Goal: Find specific page/section: Find specific page/section

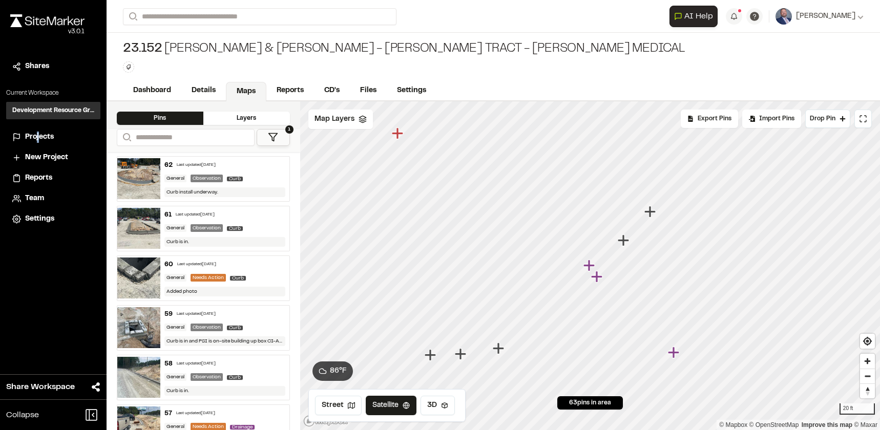
click at [43, 123] on div "Shares Current Workspace Development Resource Group DR Projects New Project Rep…" at bounding box center [53, 143] width 106 height 172
click at [45, 135] on span "Projects" at bounding box center [39, 137] width 29 height 11
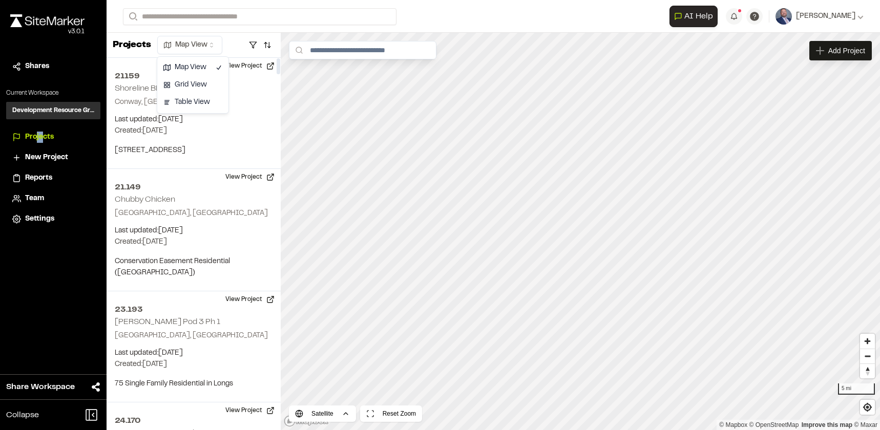
click at [206, 41] on html "Close sidebar v 3.0.1 Shares Current Workspace Development Resource Group DR Pr…" at bounding box center [440, 215] width 880 height 430
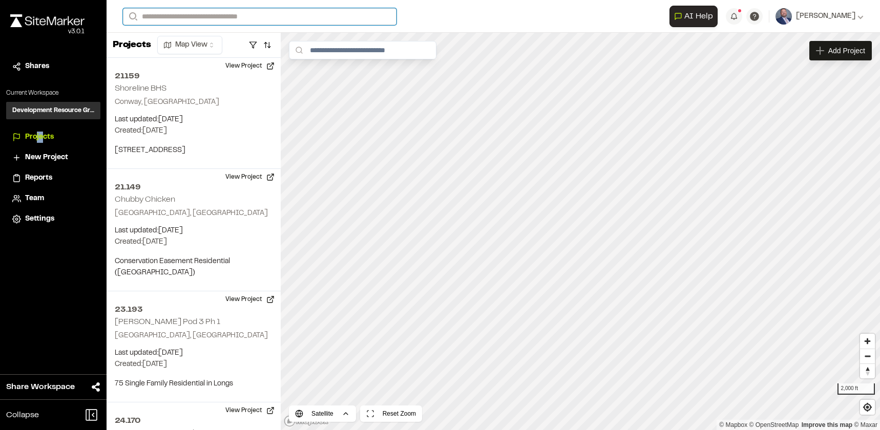
click at [155, 20] on input "Search" at bounding box center [259, 16] width 273 height 17
type input "*****"
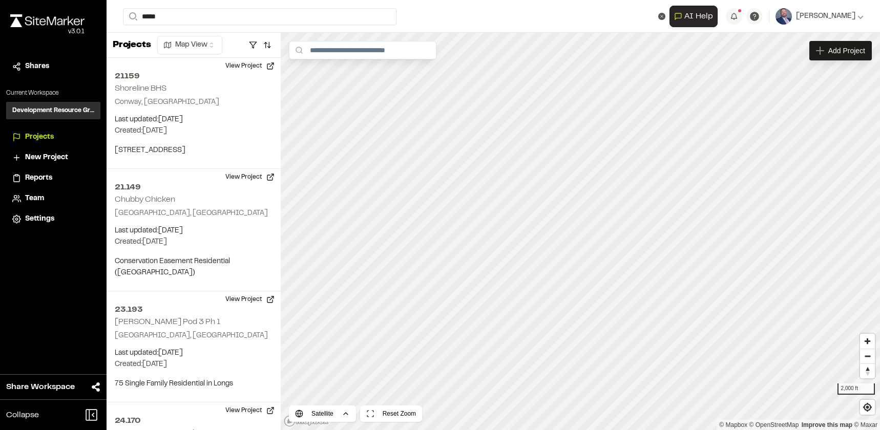
click at [213, 45] on p "21.200 [PERSON_NAME] Tract" at bounding box center [205, 41] width 151 height 12
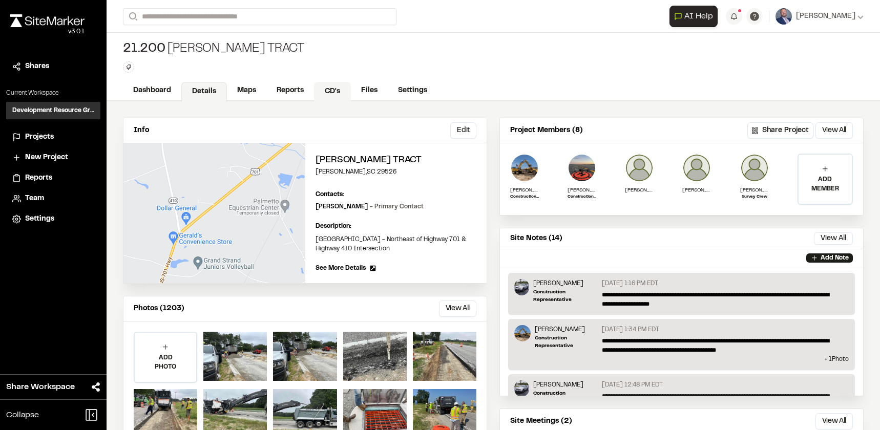
click at [339, 85] on link "CD's" at bounding box center [332, 91] width 37 height 19
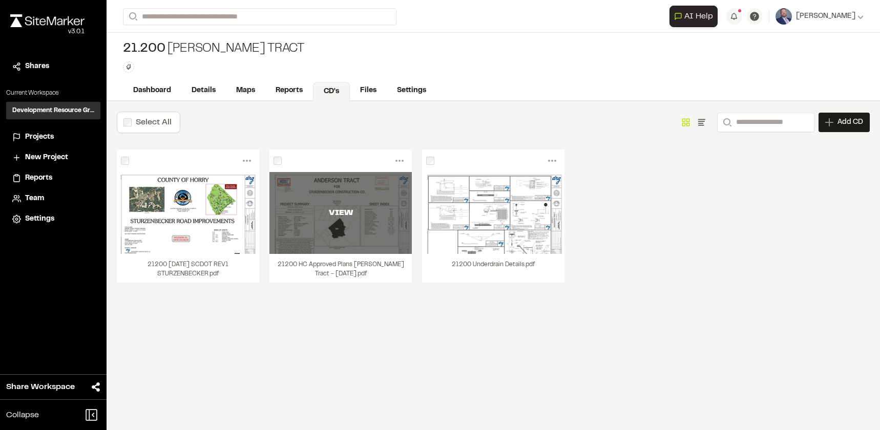
click at [352, 207] on div "VIEW" at bounding box center [340, 213] width 142 height 12
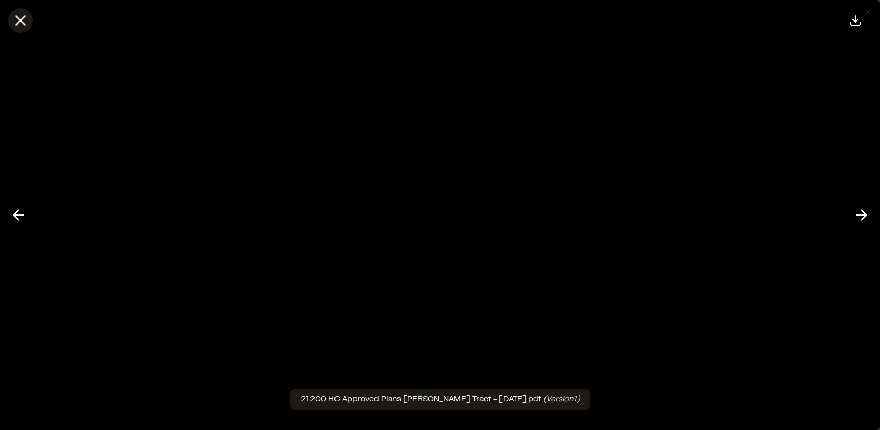
click at [12, 23] on icon at bounding box center [20, 20] width 17 height 17
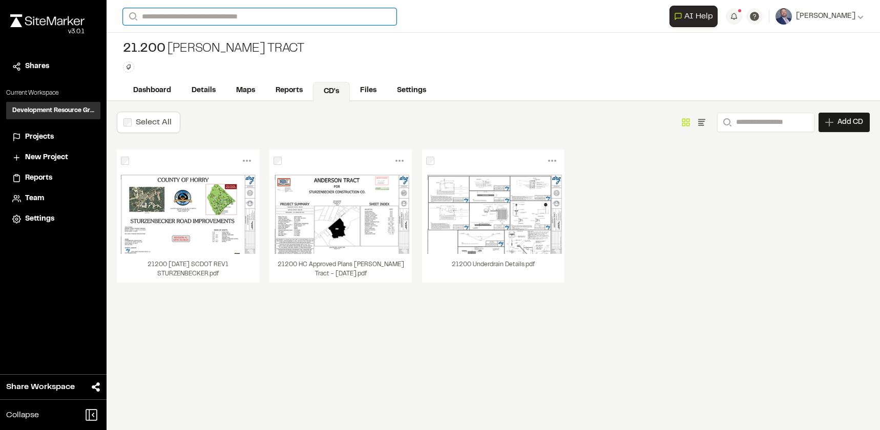
click at [167, 14] on input "Search" at bounding box center [259, 16] width 273 height 17
drag, startPoint x: 181, startPoint y: 22, endPoint x: 76, endPoint y: 17, distance: 105.1
click at [76, 17] on div "**********" at bounding box center [440, 215] width 880 height 430
type input "**"
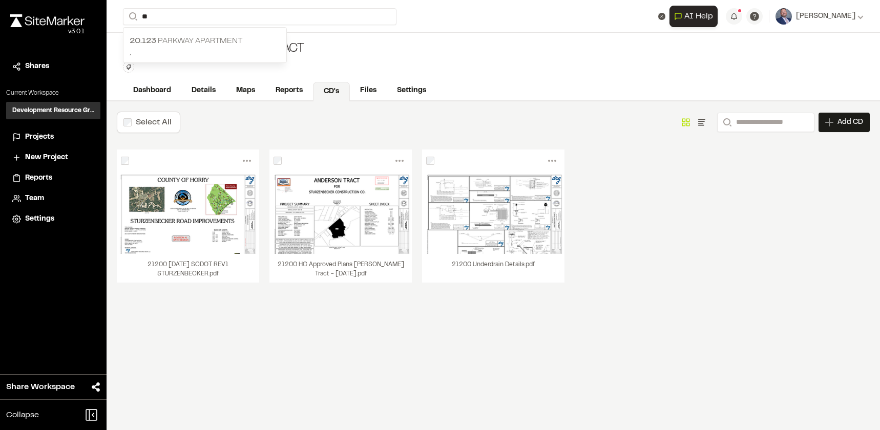
click at [155, 41] on span "20.123" at bounding box center [143, 40] width 27 height 7
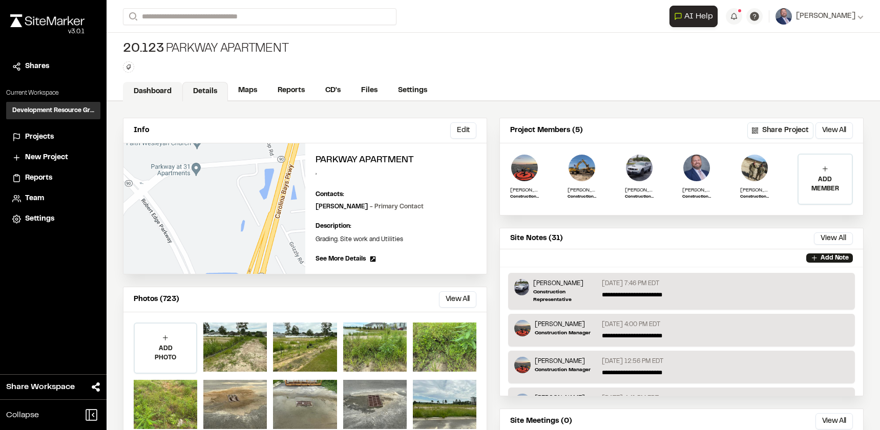
click at [137, 93] on link "Dashboard" at bounding box center [152, 91] width 59 height 19
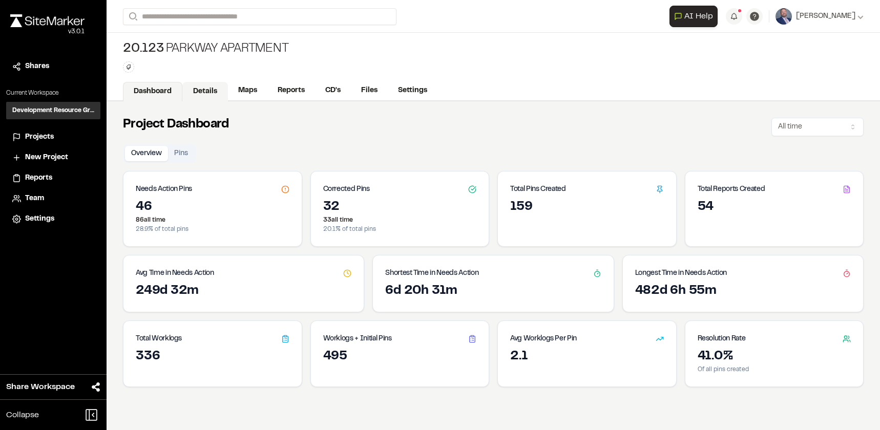
click at [206, 93] on link "Details" at bounding box center [205, 91] width 46 height 19
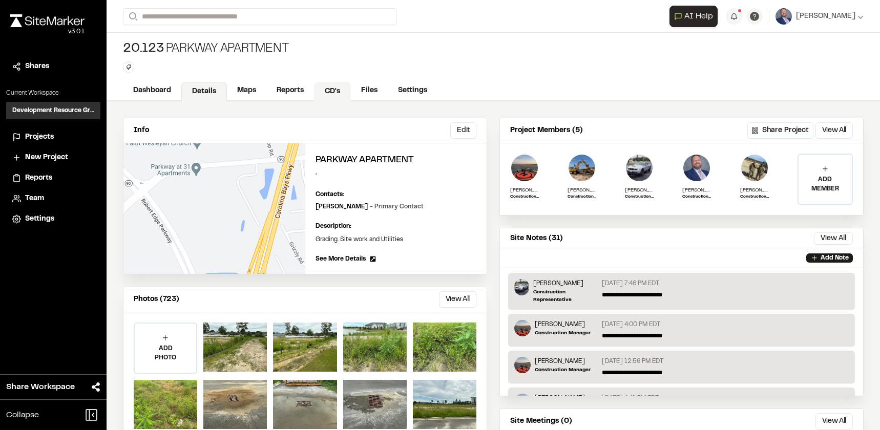
drag, startPoint x: 328, startPoint y: 91, endPoint x: 337, endPoint y: 94, distance: 9.1
click at [328, 92] on link "CD's" at bounding box center [332, 91] width 37 height 19
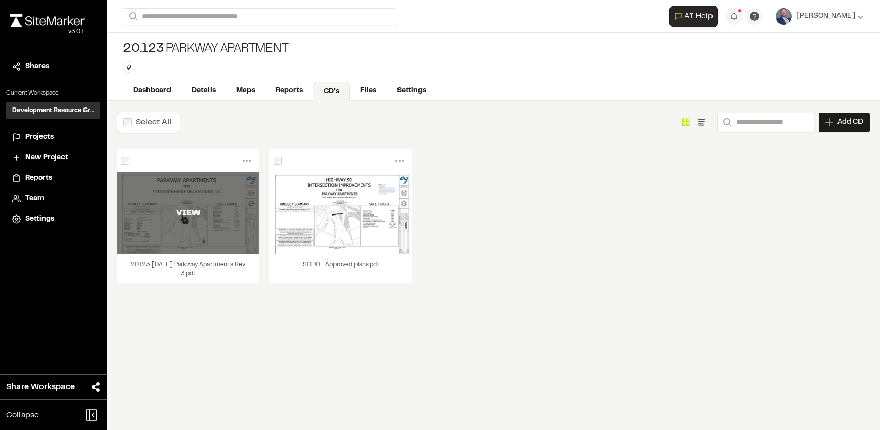
click at [216, 218] on div "VIEW" at bounding box center [188, 213] width 142 height 12
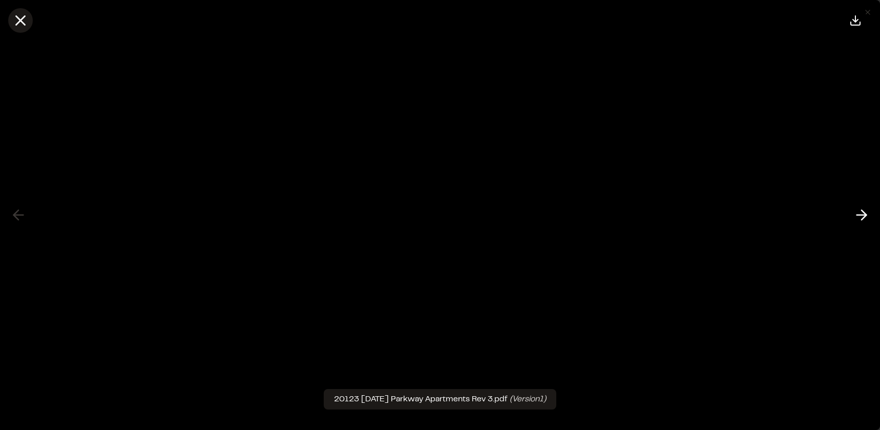
click at [28, 26] on icon at bounding box center [20, 20] width 17 height 17
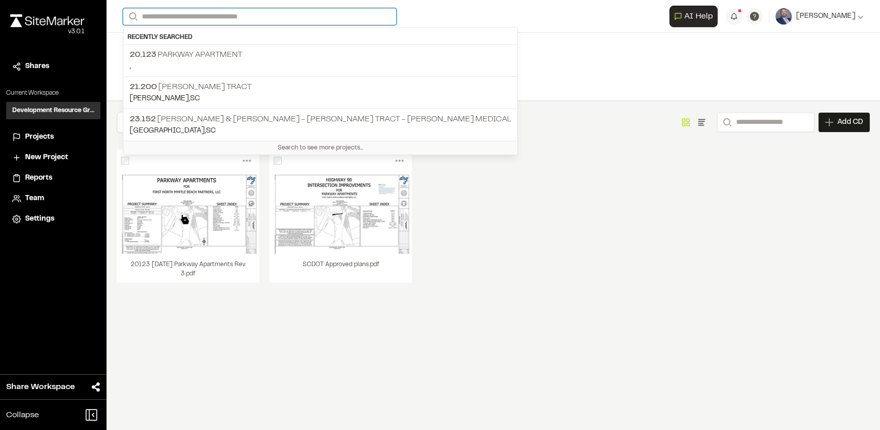
click at [162, 20] on input "Search" at bounding box center [259, 16] width 273 height 17
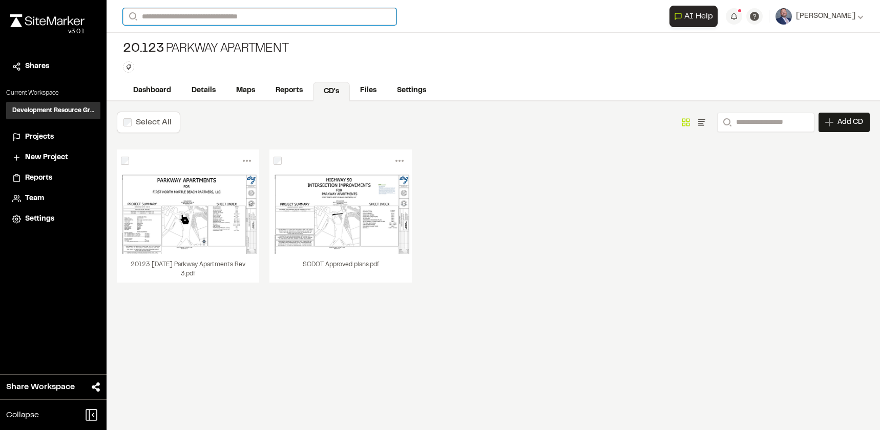
click at [179, 20] on input "Search" at bounding box center [259, 16] width 273 height 17
type input "*****"
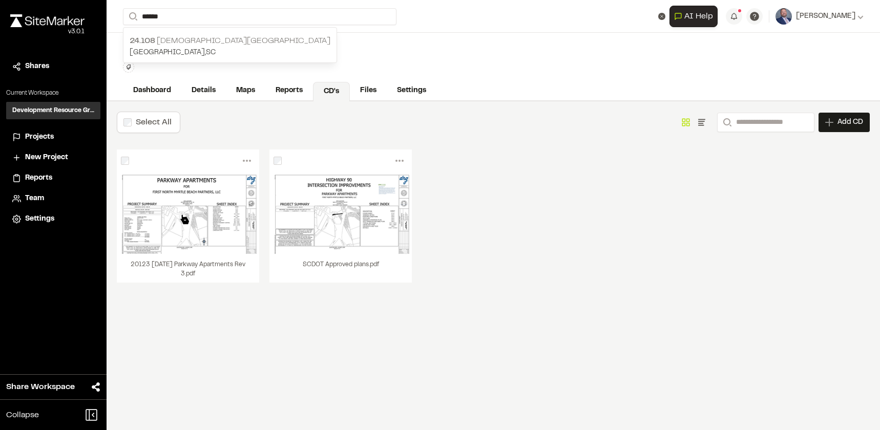
click at [223, 49] on p "[GEOGRAPHIC_DATA] , [GEOGRAPHIC_DATA]" at bounding box center [230, 52] width 201 height 11
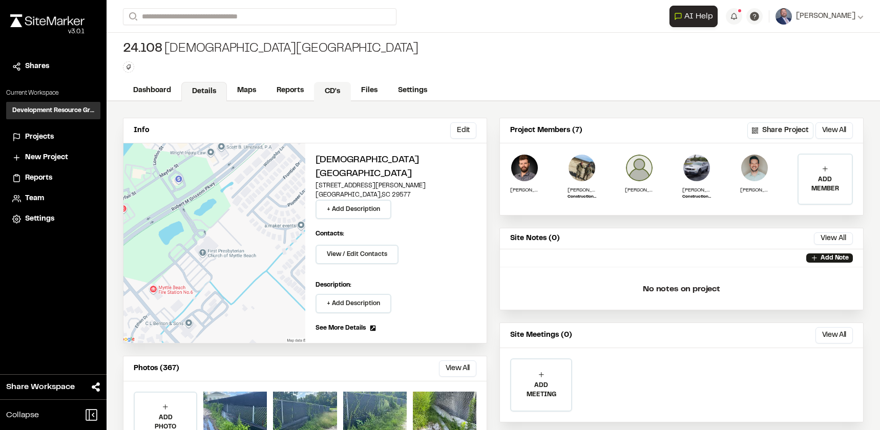
click at [331, 99] on link "CD's" at bounding box center [332, 91] width 37 height 19
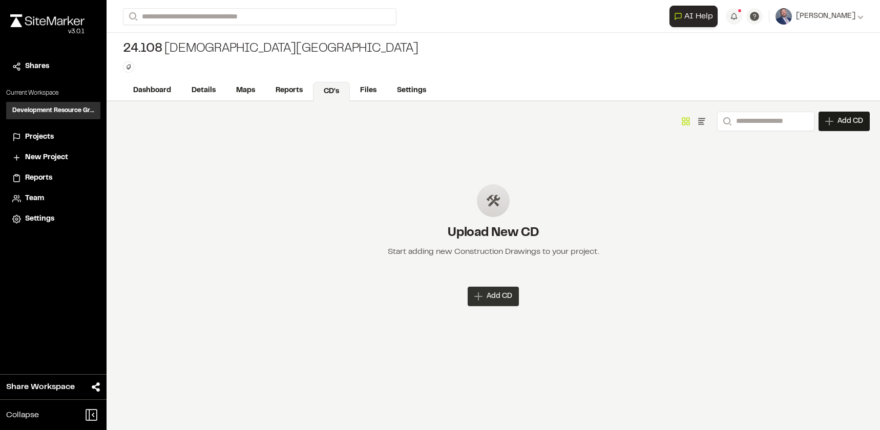
click at [477, 294] on icon at bounding box center [478, 296] width 8 height 8
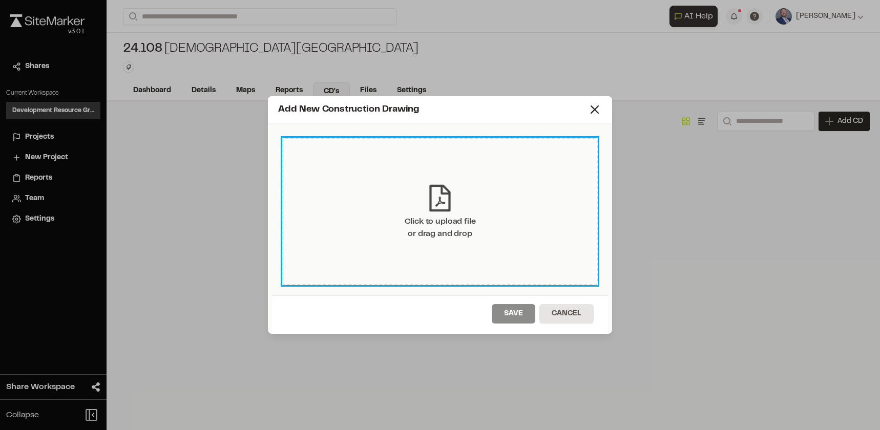
click at [428, 211] on icon at bounding box center [439, 198] width 31 height 31
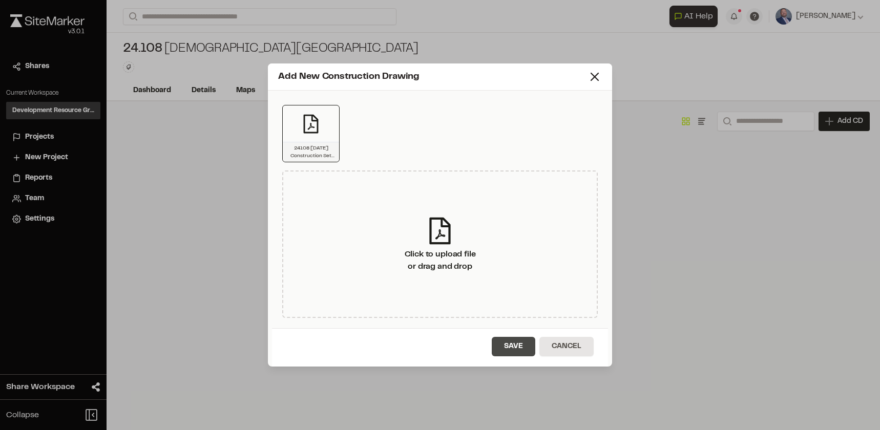
click at [508, 348] on button "Save" at bounding box center [513, 346] width 44 height 19
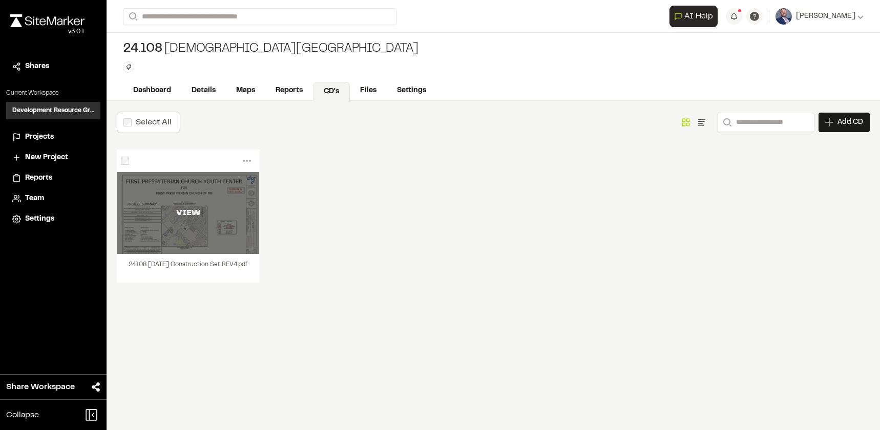
click at [228, 212] on div "VIEW" at bounding box center [188, 213] width 142 height 12
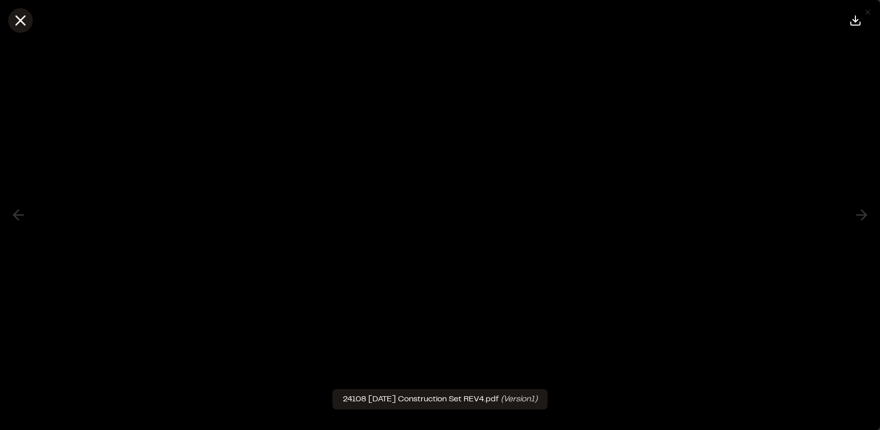
click at [31, 25] on button at bounding box center [20, 20] width 25 height 25
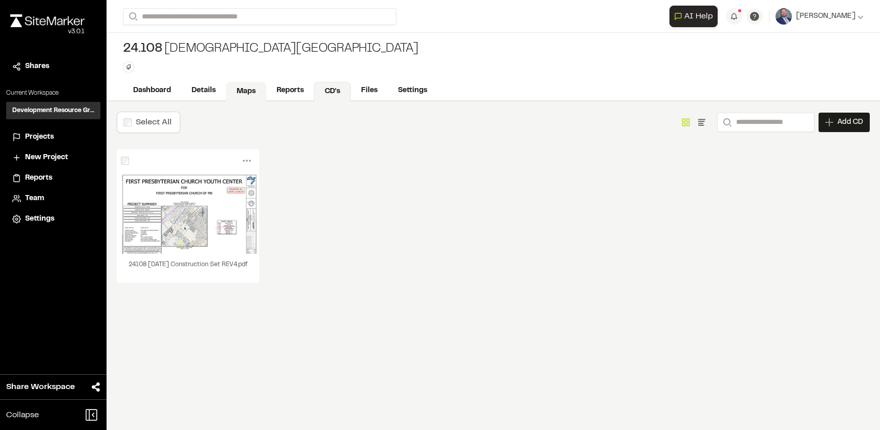
click at [247, 96] on link "Maps" at bounding box center [246, 91] width 40 height 19
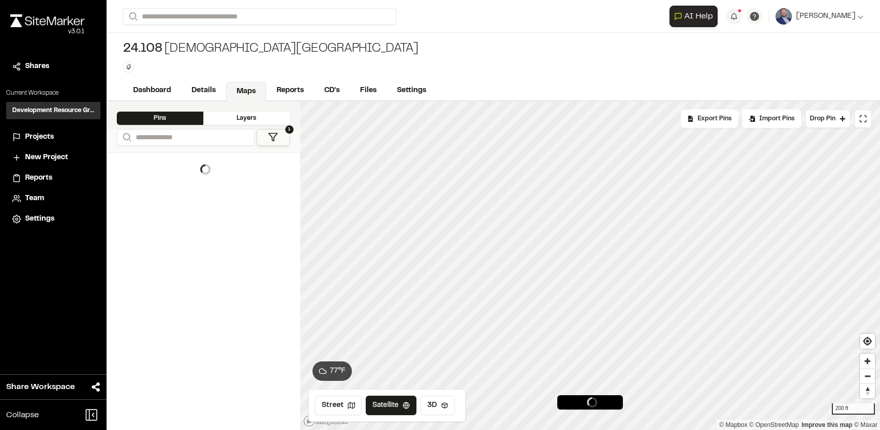
click at [246, 116] on div "Layers" at bounding box center [246, 118] width 87 height 13
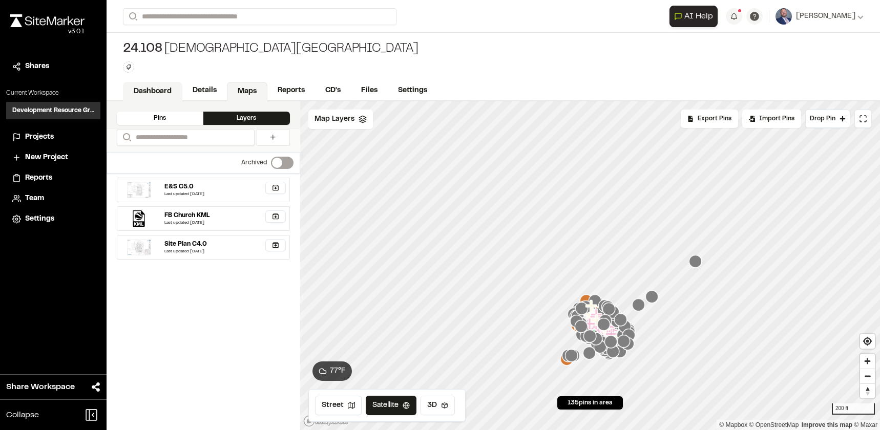
click at [168, 90] on link "Dashboard" at bounding box center [152, 91] width 59 height 19
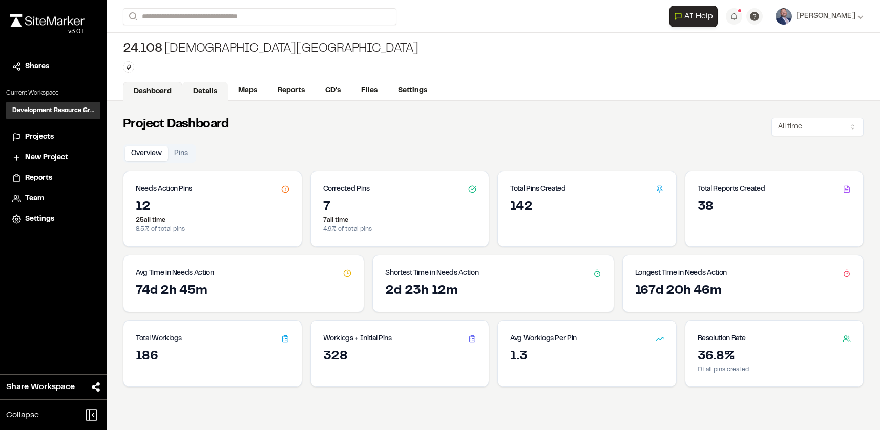
click at [211, 91] on link "Details" at bounding box center [205, 91] width 46 height 19
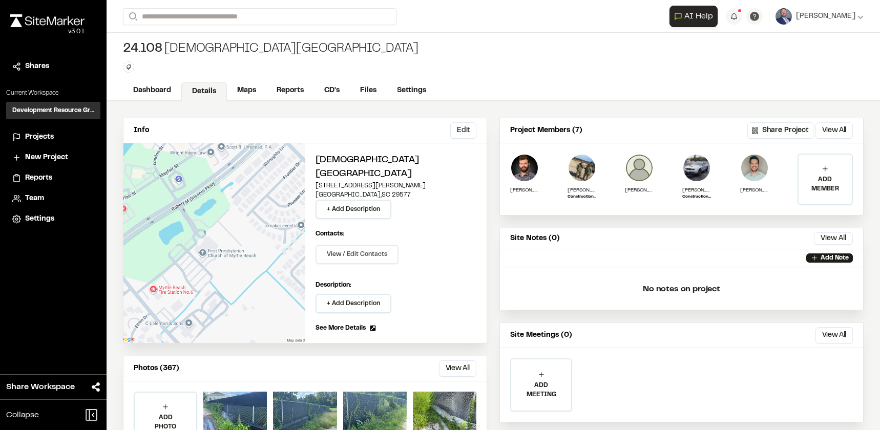
click at [366, 261] on button "View / Edit Contacts" at bounding box center [356, 254] width 83 height 19
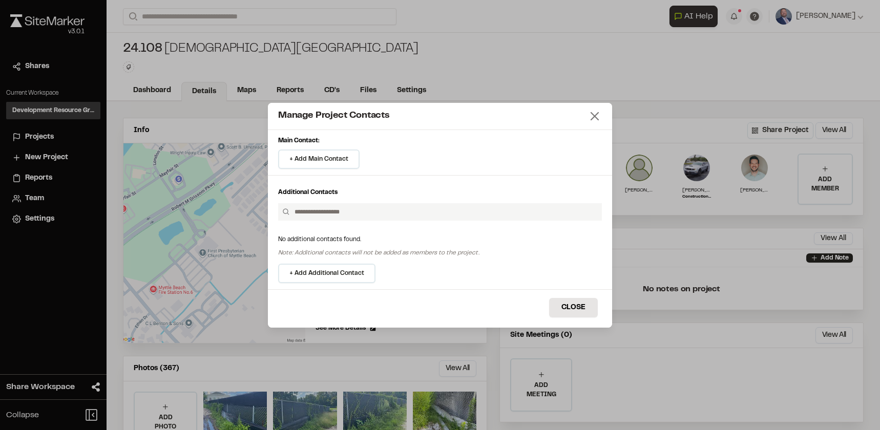
click at [599, 119] on icon at bounding box center [594, 116] width 14 height 14
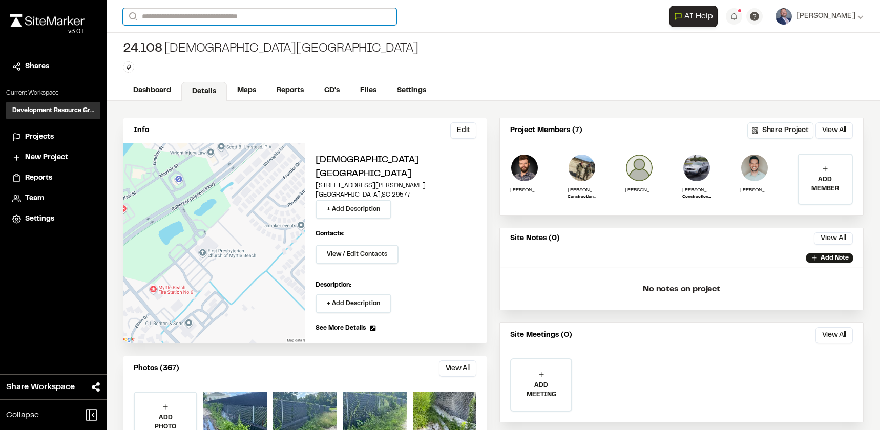
click at [199, 19] on input "Search" at bounding box center [259, 16] width 273 height 17
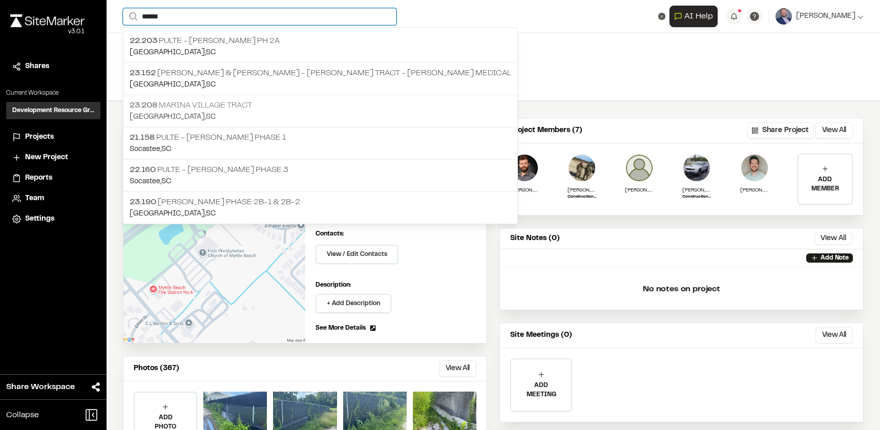
type input "******"
click at [210, 104] on p "23.208 [GEOGRAPHIC_DATA]" at bounding box center [320, 105] width 381 height 12
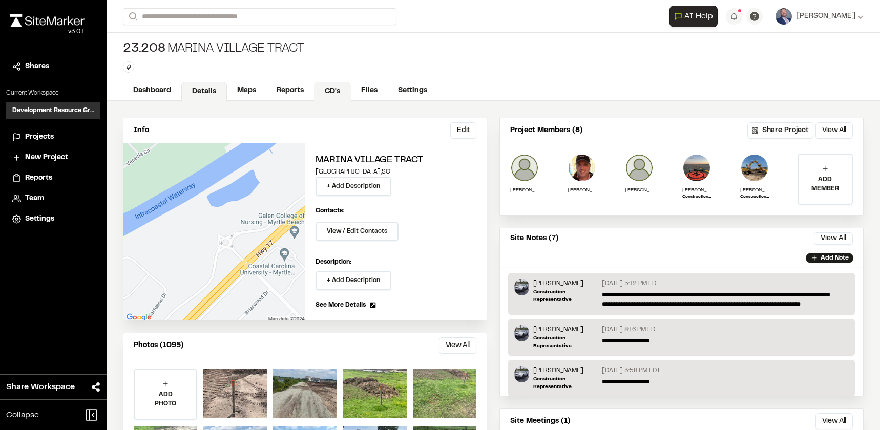
click at [338, 88] on link "CD's" at bounding box center [332, 91] width 37 height 19
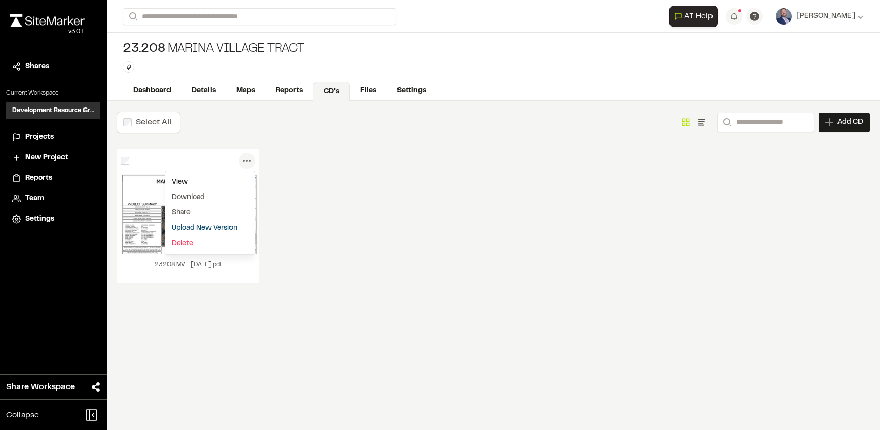
click at [194, 181] on link "View" at bounding box center [209, 182] width 89 height 15
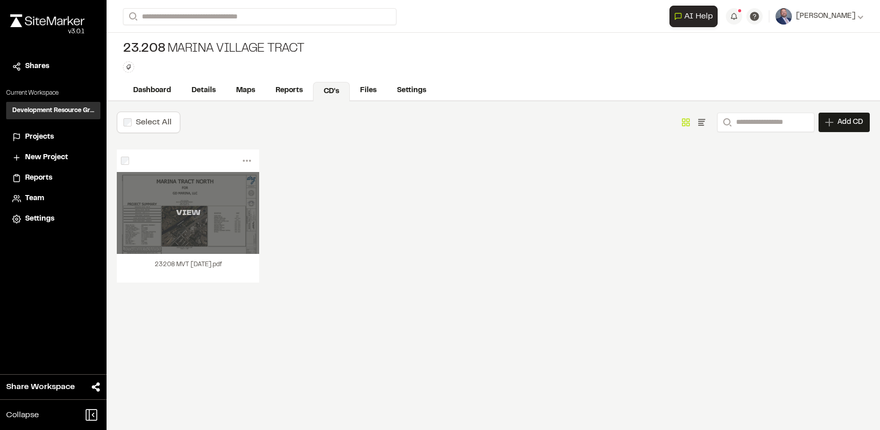
click at [135, 202] on div "VIEW" at bounding box center [188, 213] width 142 height 82
